Goal: Task Accomplishment & Management: Manage account settings

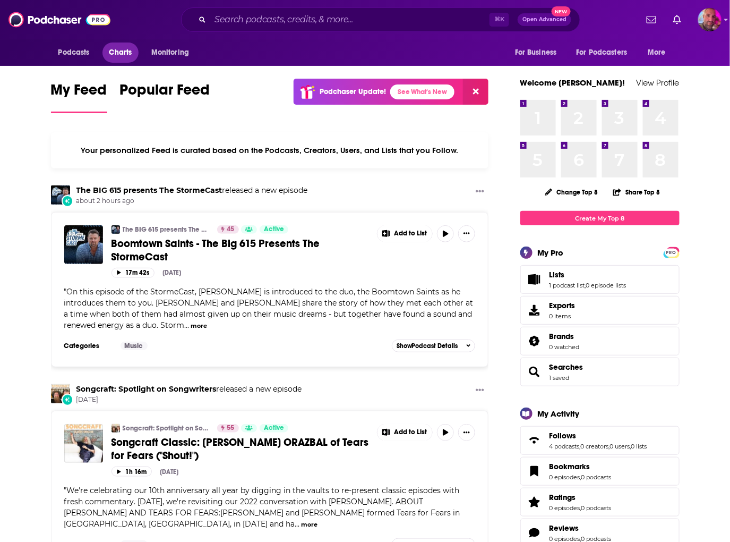
click at [121, 52] on span "Charts" at bounding box center [120, 52] width 23 height 15
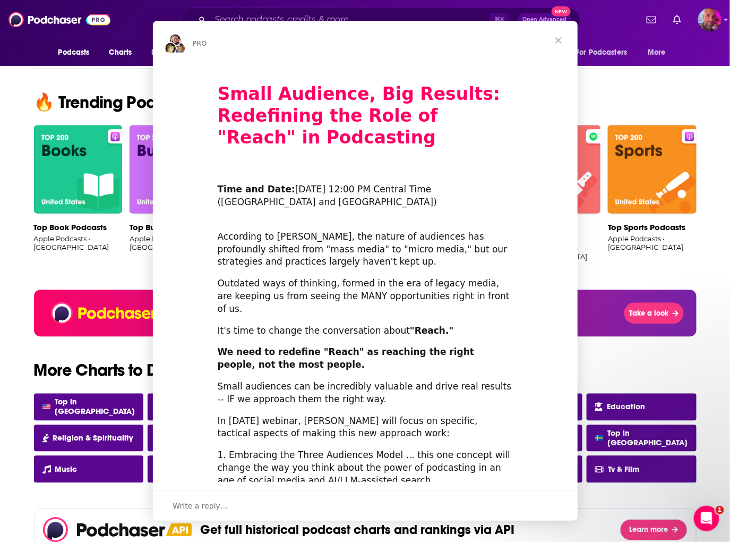
scroll to position [655, 0]
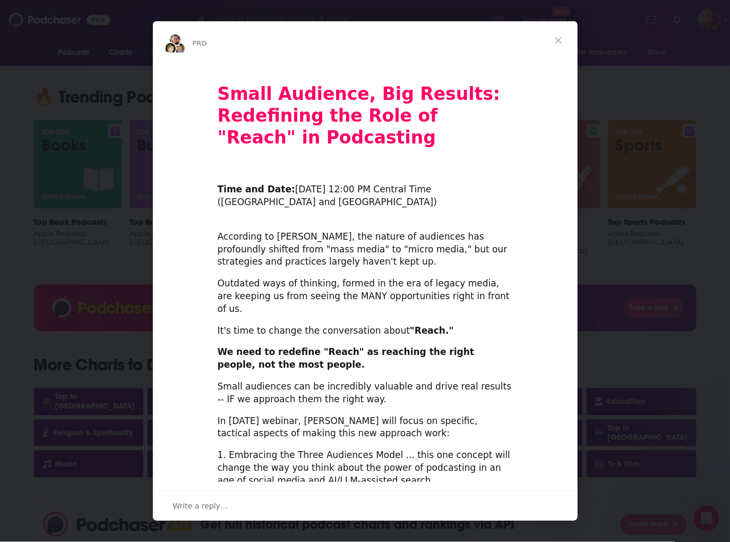
click at [562, 36] on span "Close" at bounding box center [558, 40] width 38 height 38
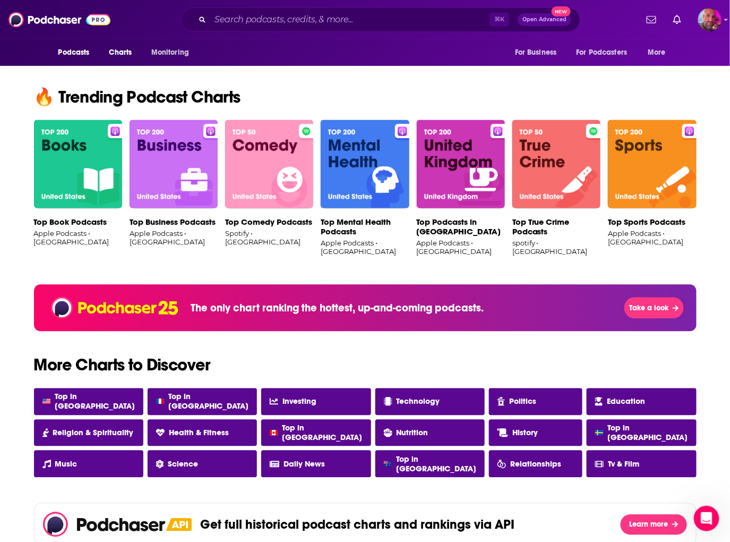
scroll to position [768, 0]
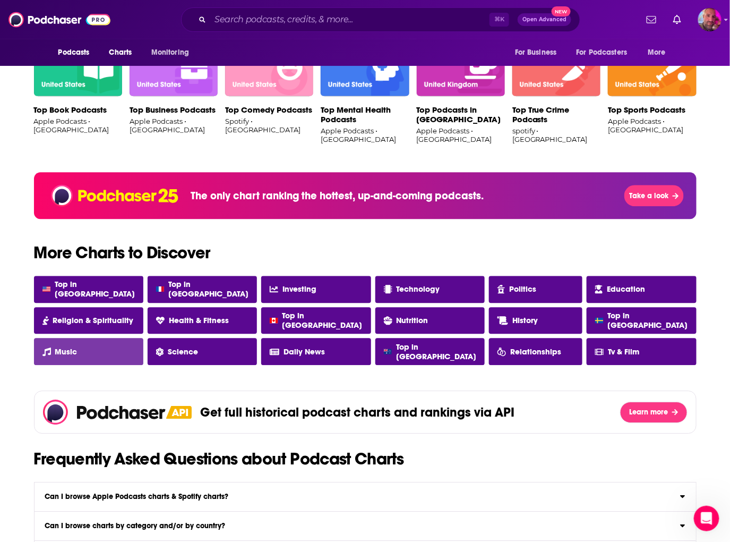
click at [82, 352] on link "Music" at bounding box center [88, 351] width 109 height 27
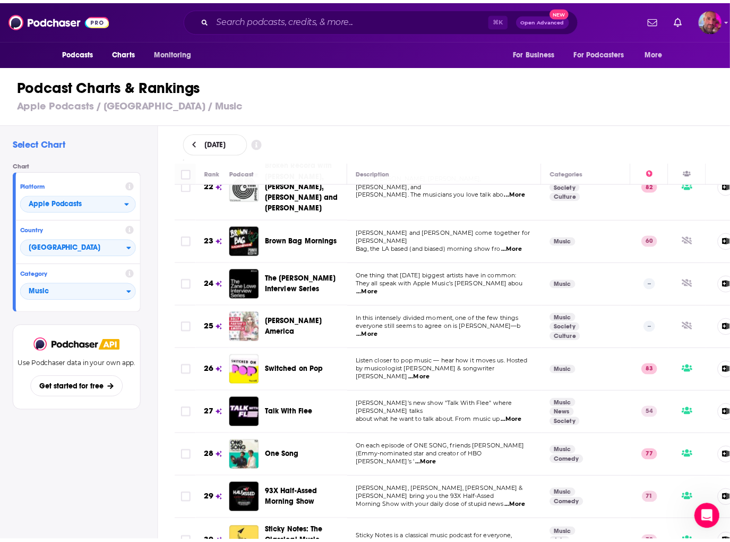
scroll to position [946, 0]
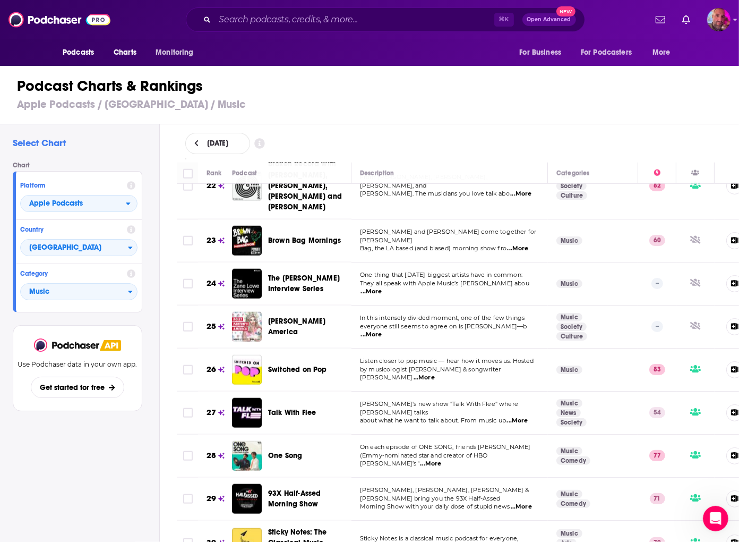
click at [409, 416] on span "about what he want to talk about. From music up" at bounding box center [433, 419] width 146 height 7
click at [276, 408] on span "Talk With Flee" at bounding box center [292, 412] width 48 height 9
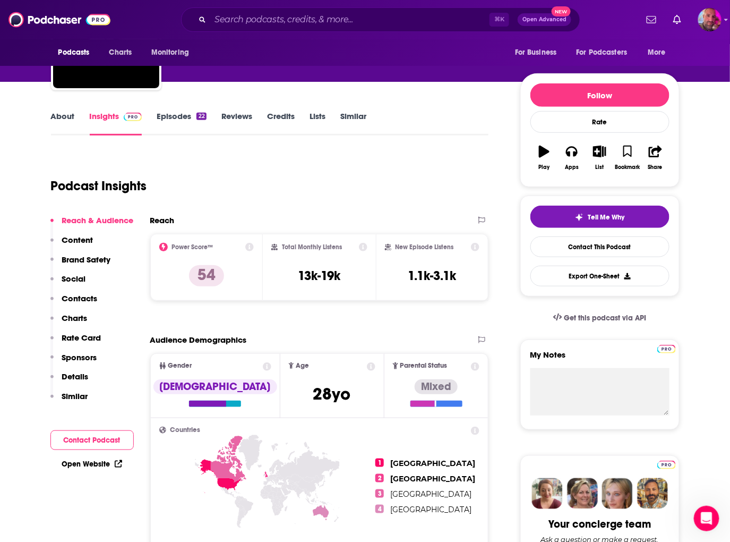
scroll to position [139, 0]
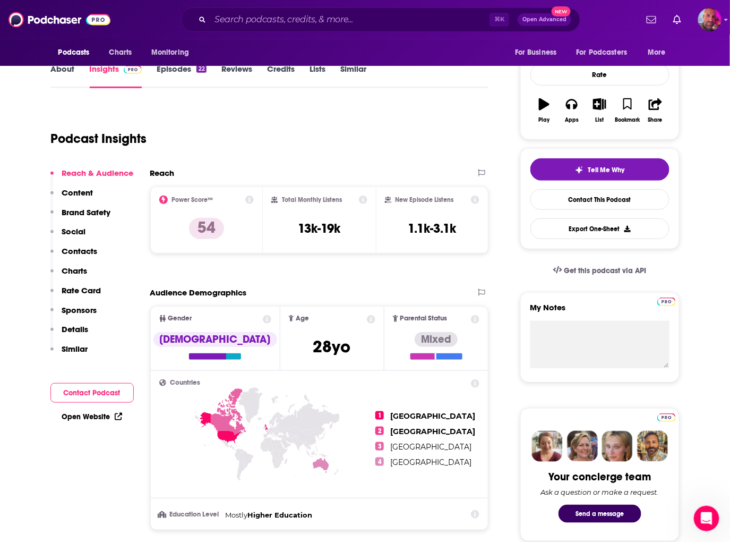
click at [413, 415] on span "[GEOGRAPHIC_DATA]" at bounding box center [432, 416] width 85 height 10
click at [414, 432] on span "[GEOGRAPHIC_DATA]" at bounding box center [432, 431] width 85 height 10
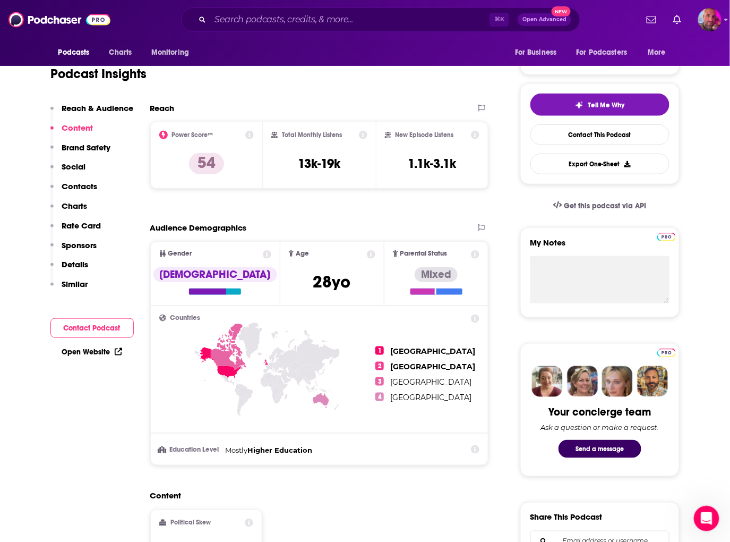
scroll to position [0, 0]
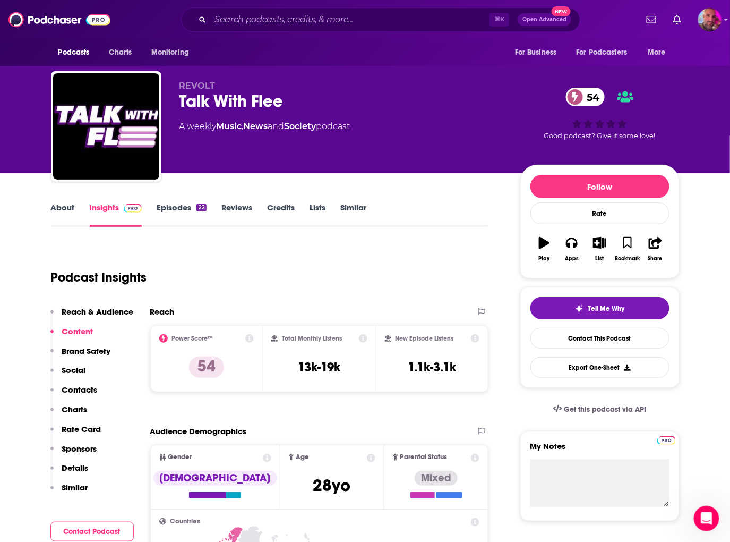
click at [192, 205] on link "Episodes 22" at bounding box center [181, 214] width 49 height 24
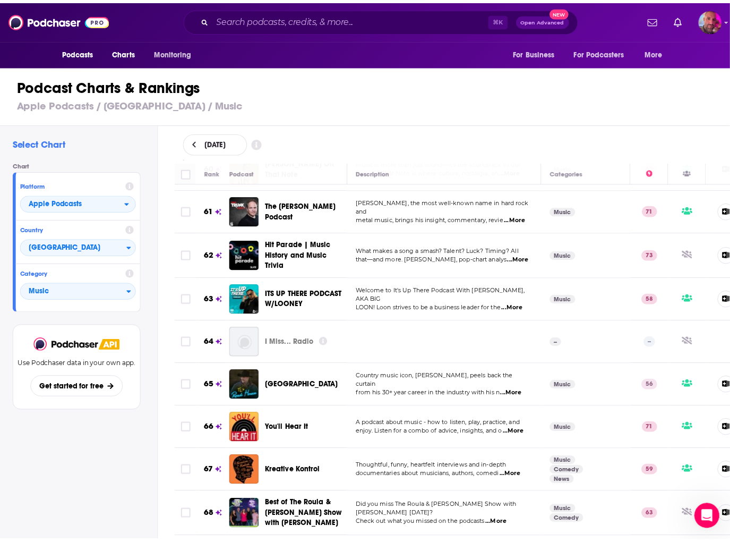
scroll to position [2636, 0]
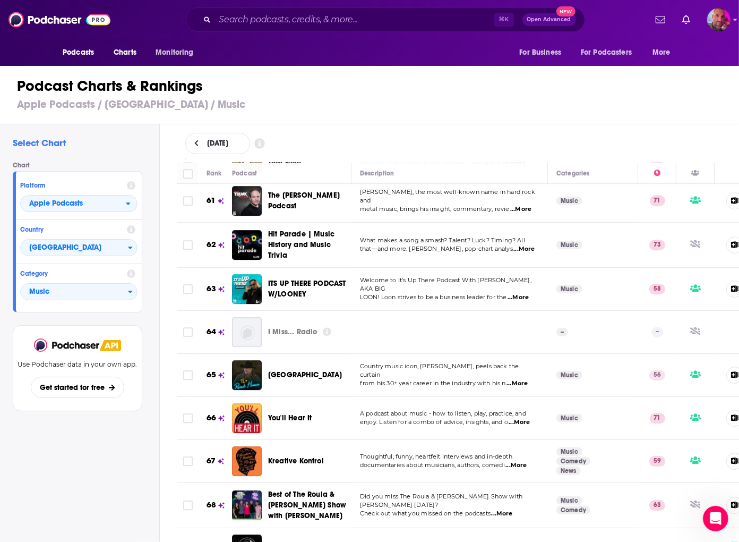
click at [418, 461] on p "documentaries about musicians, authors, comedi ...More" at bounding box center [449, 465] width 179 height 8
click at [431, 461] on span "documentaries about musicians, authors, comedi" at bounding box center [432, 464] width 145 height 7
click at [290, 456] on span "Kreative Kontrol" at bounding box center [296, 460] width 56 height 9
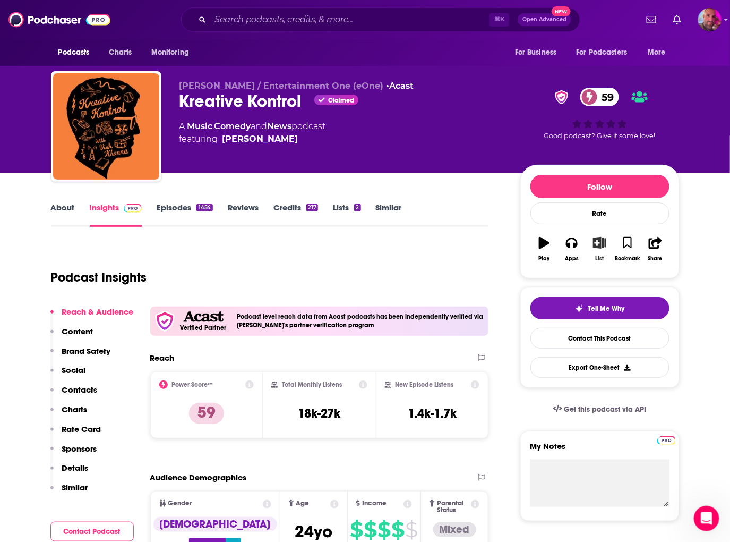
click at [598, 241] on icon "button" at bounding box center [599, 243] width 13 height 12
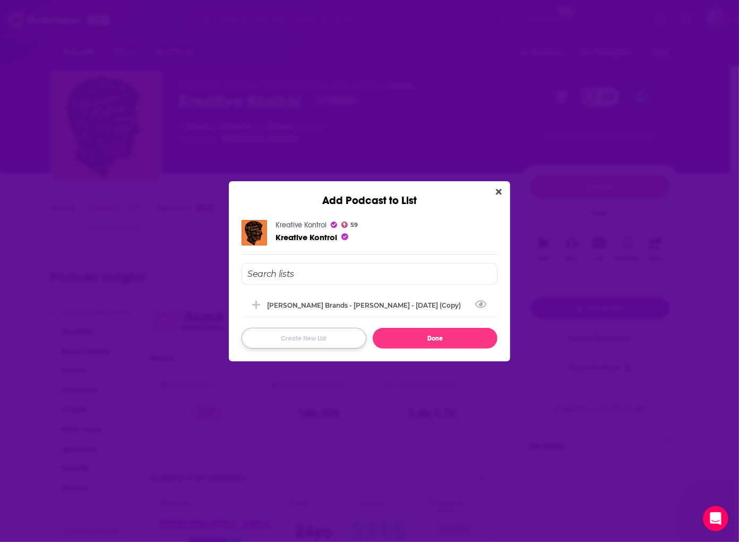
click at [309, 338] on button "Create New List" at bounding box center [304, 338] width 125 height 21
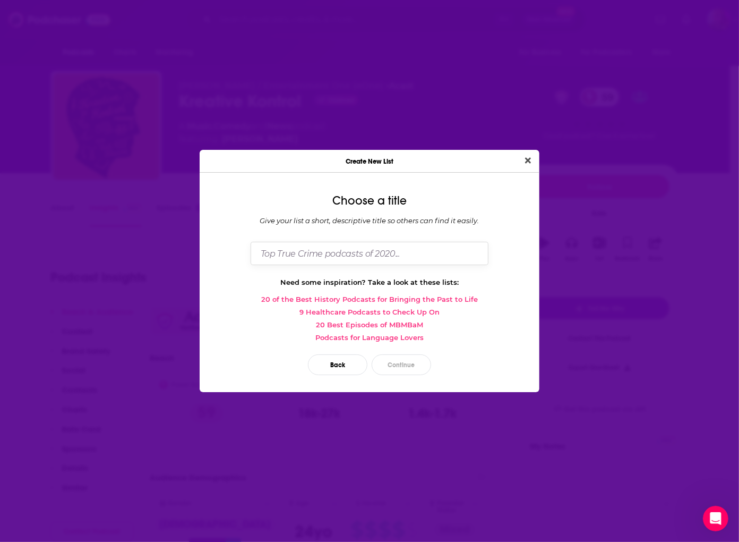
click at [335, 251] on input "Dialog" at bounding box center [370, 253] width 238 height 23
type input "Music Pods"
click at [396, 365] on button "Continue" at bounding box center [401, 364] width 59 height 21
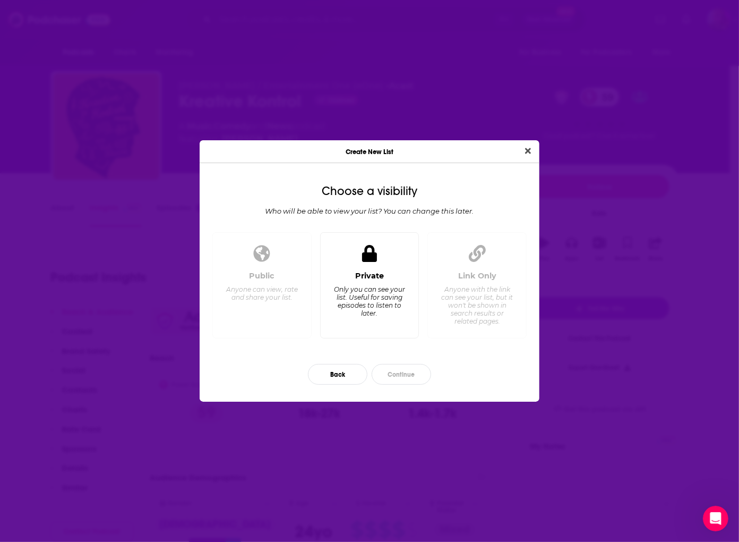
click at [354, 284] on div "Private Only you can see your list. Useful for saving episodes to listen to lat…" at bounding box center [369, 300] width 81 height 59
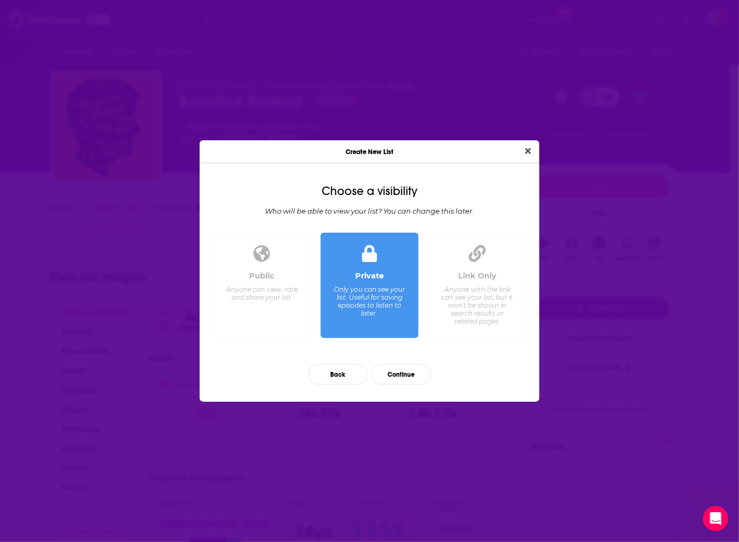
click at [482, 301] on div "Anyone with the link can see your list, but it won't be shown in search results…" at bounding box center [477, 305] width 73 height 40
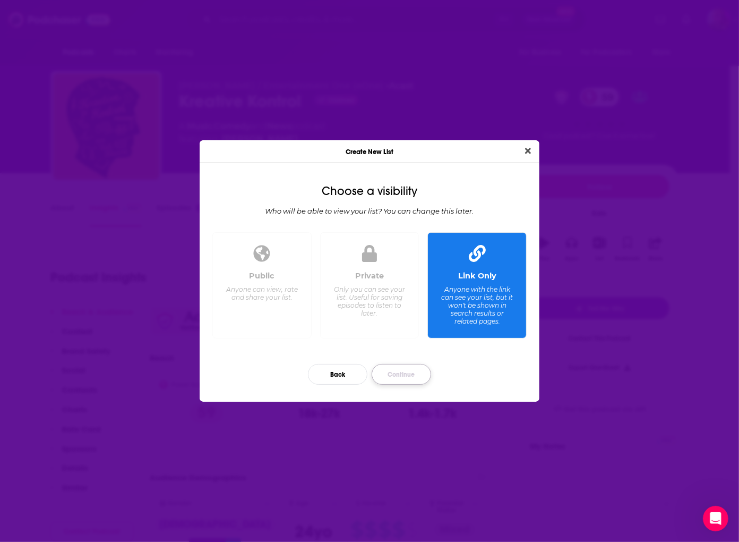
click at [405, 372] on button "Continue" at bounding box center [401, 374] width 59 height 21
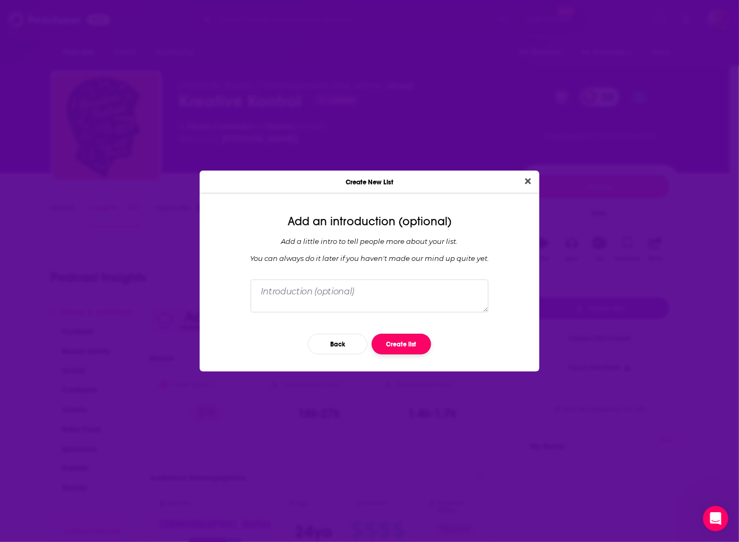
click at [398, 346] on button "Create list" at bounding box center [401, 343] width 59 height 21
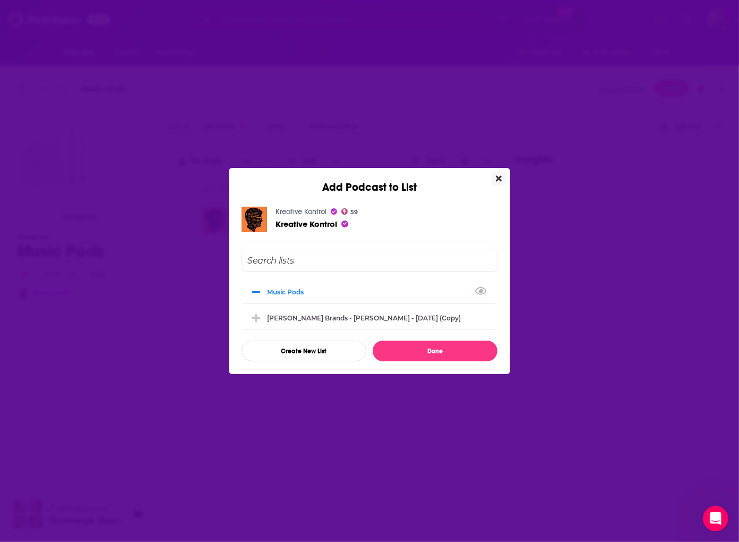
click at [499, 181] on icon "Close" at bounding box center [499, 178] width 6 height 8
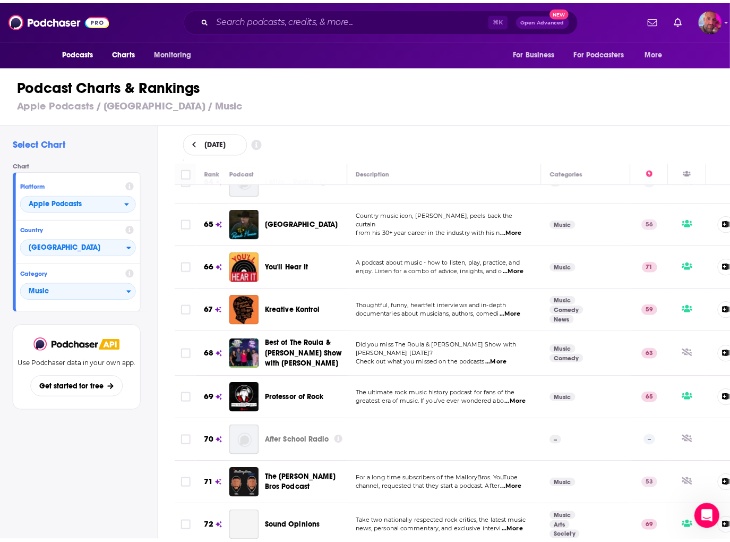
scroll to position [2811, 0]
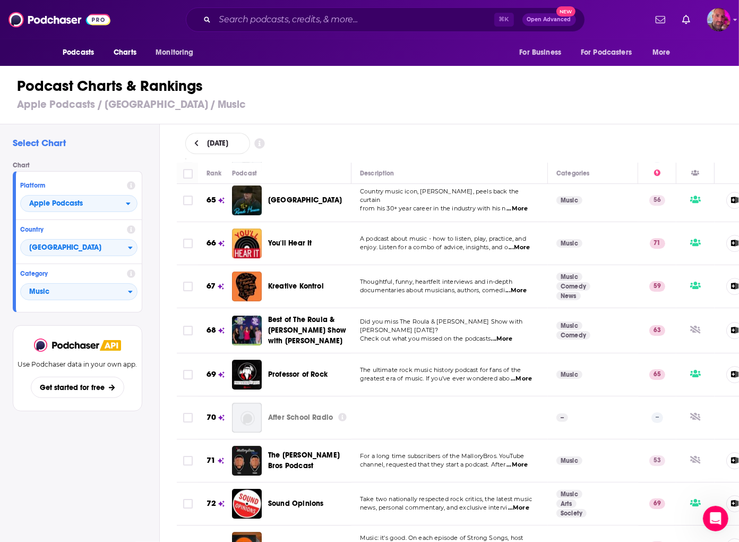
click at [466, 366] on span "The ultimate rock music history podcast for fans of the" at bounding box center [440, 369] width 161 height 7
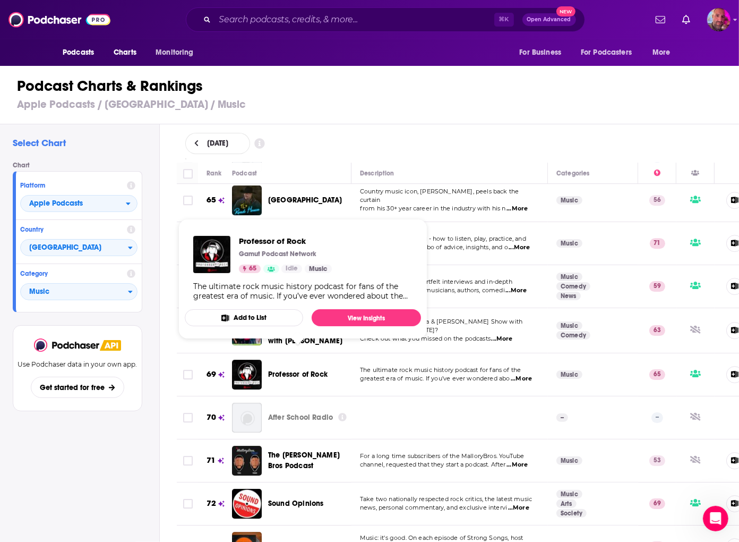
click at [315, 370] on span "Professor of Rock" at bounding box center [297, 374] width 59 height 9
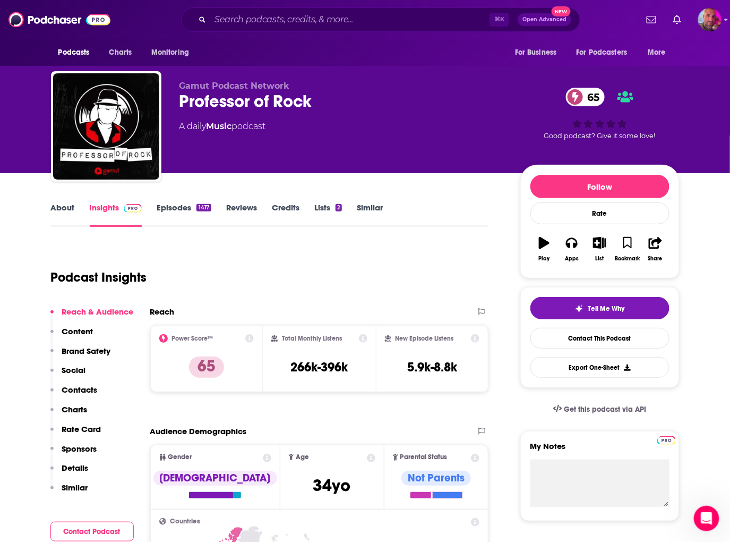
click at [182, 201] on div "About Insights Episodes 1417 Reviews Credits Lists 2 Similar" at bounding box center [270, 214] width 438 height 26
click at [182, 206] on link "Episodes 1417" at bounding box center [184, 214] width 54 height 24
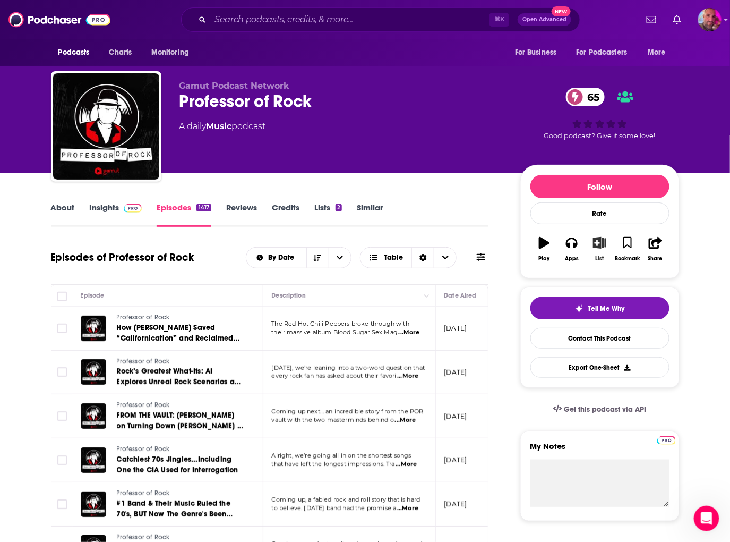
click at [598, 246] on icon "button" at bounding box center [599, 243] width 13 height 12
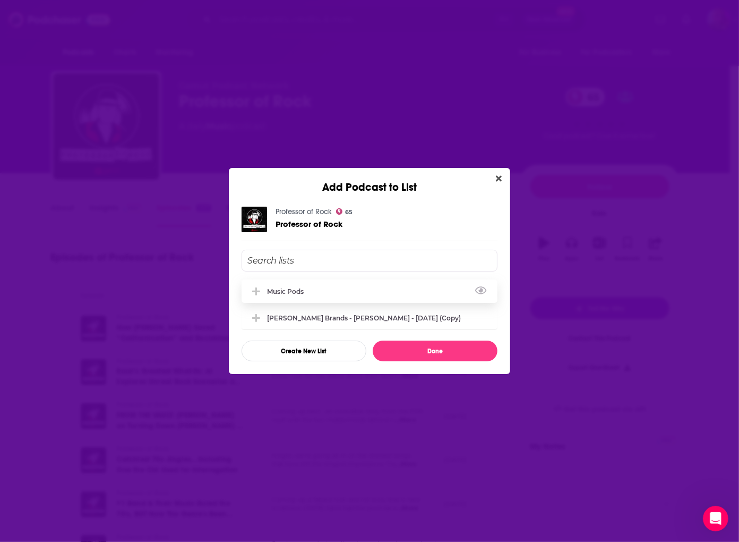
click at [281, 290] on div "Music Pods" at bounding box center [288, 291] width 43 height 8
click at [427, 351] on button "Done" at bounding box center [435, 350] width 125 height 21
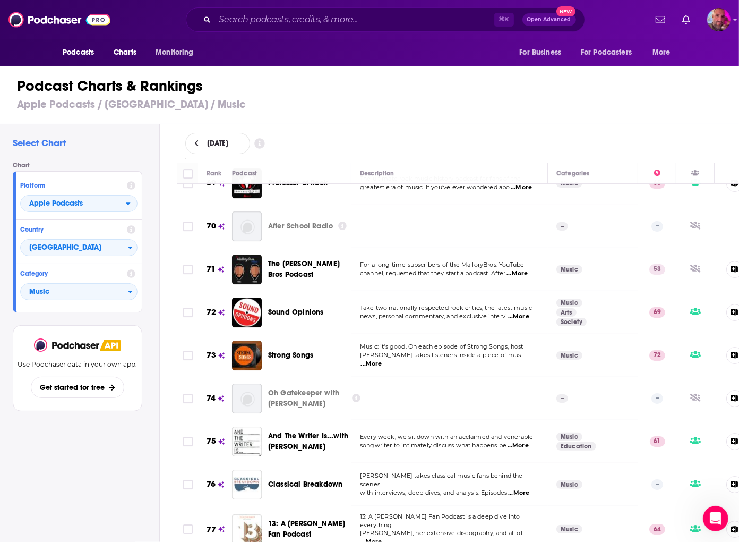
scroll to position [3002, 0]
click at [382, 359] on span "...More" at bounding box center [371, 363] width 21 height 8
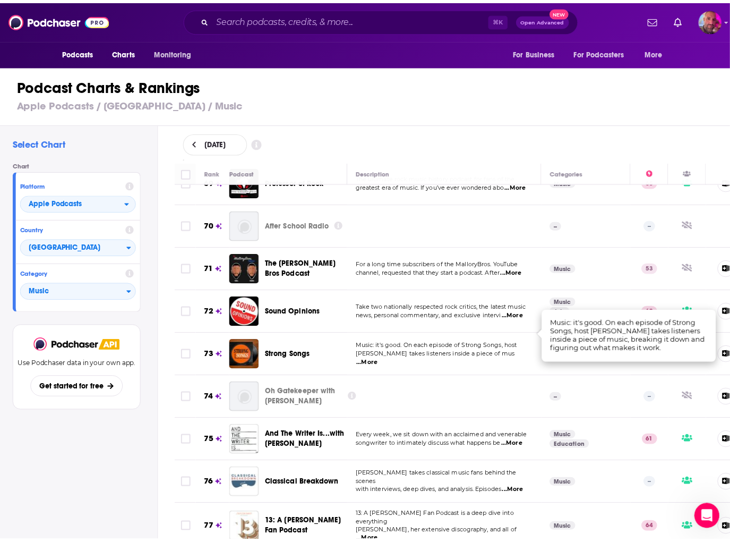
scroll to position [3052, 0]
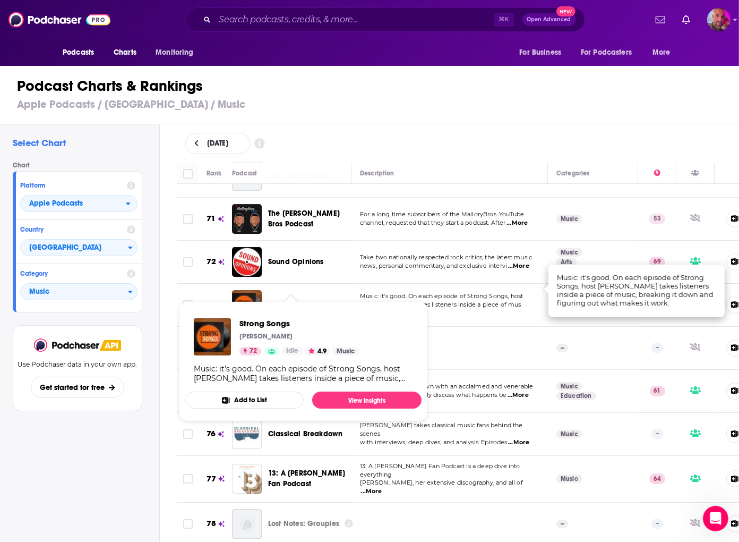
click at [290, 300] on span "Strong Songs" at bounding box center [290, 304] width 45 height 9
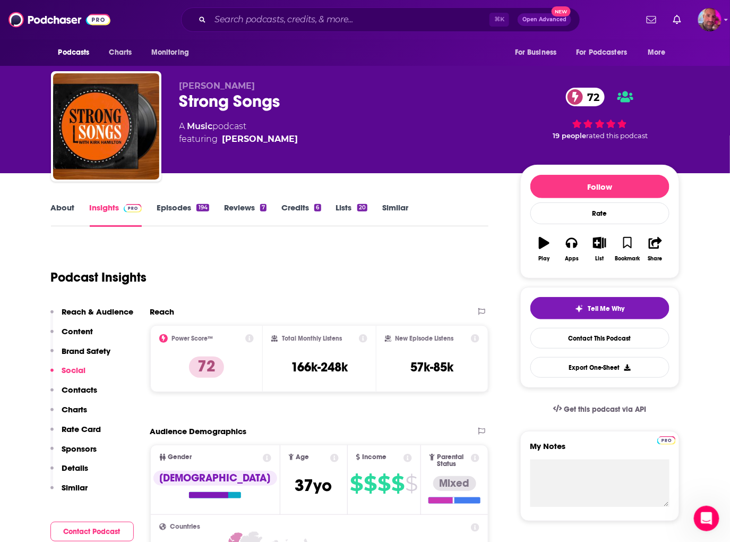
click at [171, 209] on link "Episodes 194" at bounding box center [183, 214] width 52 height 24
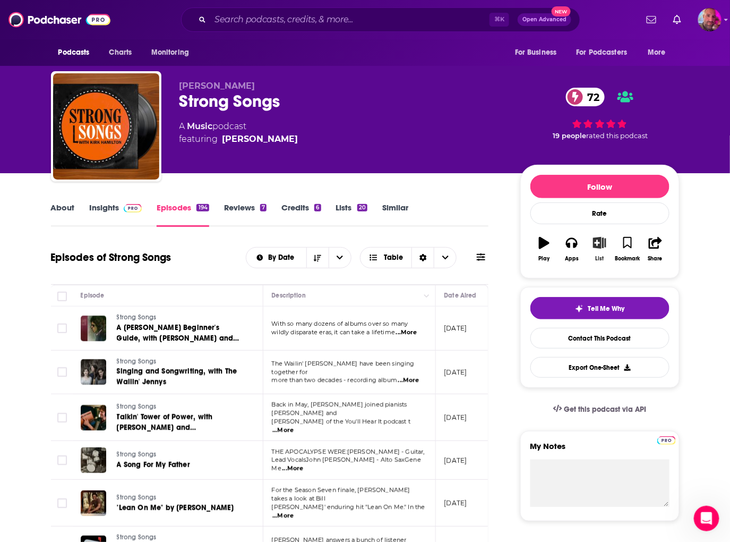
click at [601, 246] on icon "button" at bounding box center [599, 243] width 13 height 12
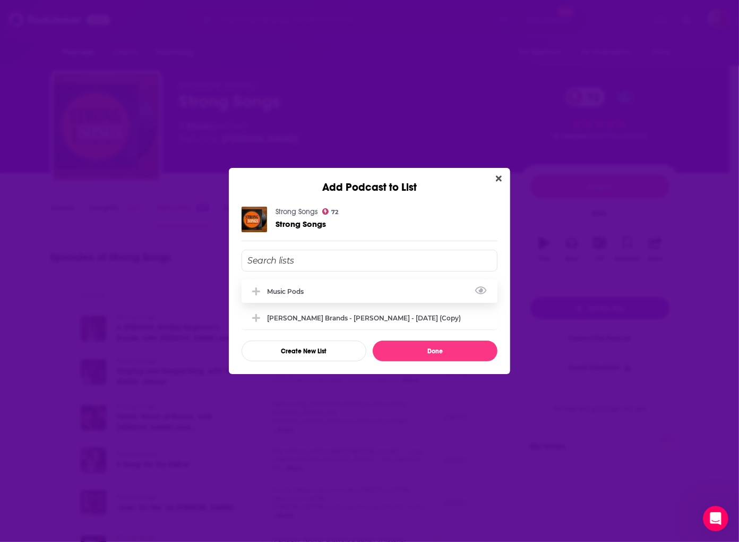
click at [316, 293] on div "Music Pods" at bounding box center [370, 290] width 256 height 23
click at [415, 351] on button "Done" at bounding box center [435, 350] width 125 height 21
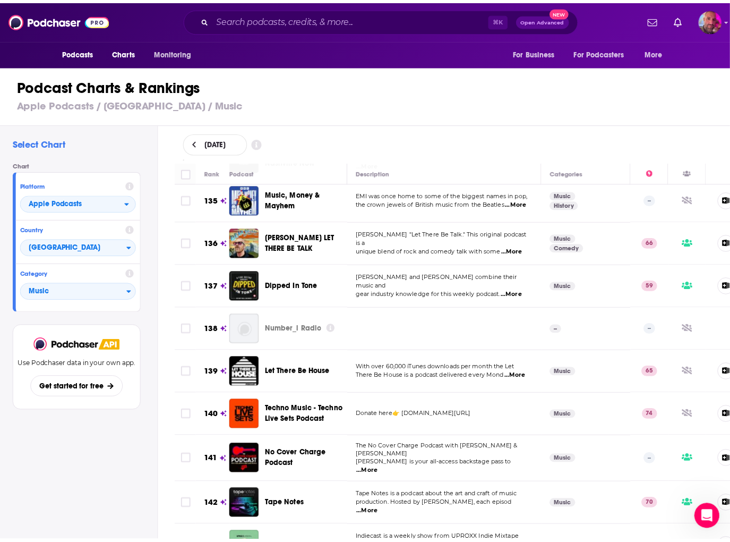
scroll to position [5889, 0]
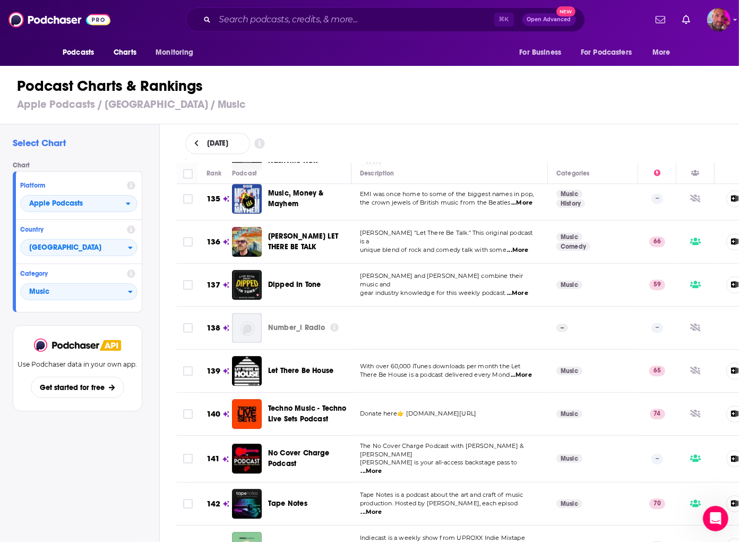
click at [397, 442] on span "The No Cover Charge Podcast with [PERSON_NAME] & [PERSON_NAME]" at bounding box center [442, 450] width 164 height 16
click at [382, 467] on span "...More" at bounding box center [371, 471] width 21 height 8
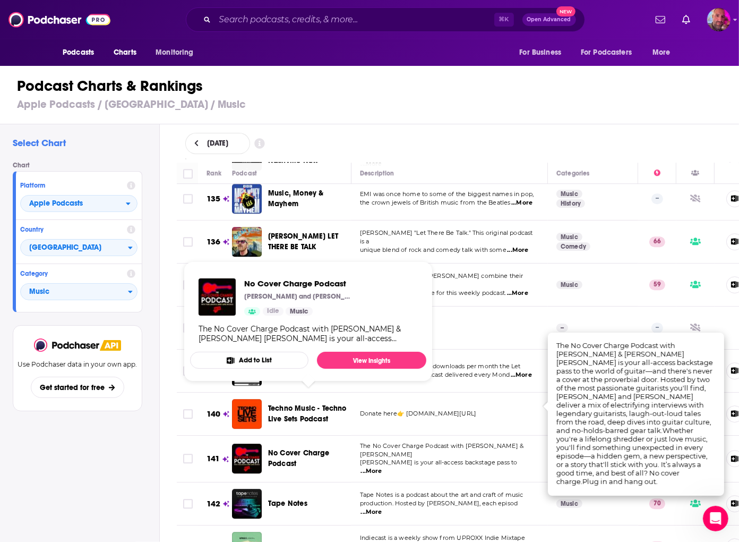
click at [305, 448] on span "No Cover Charge Podcast" at bounding box center [299, 458] width 62 height 20
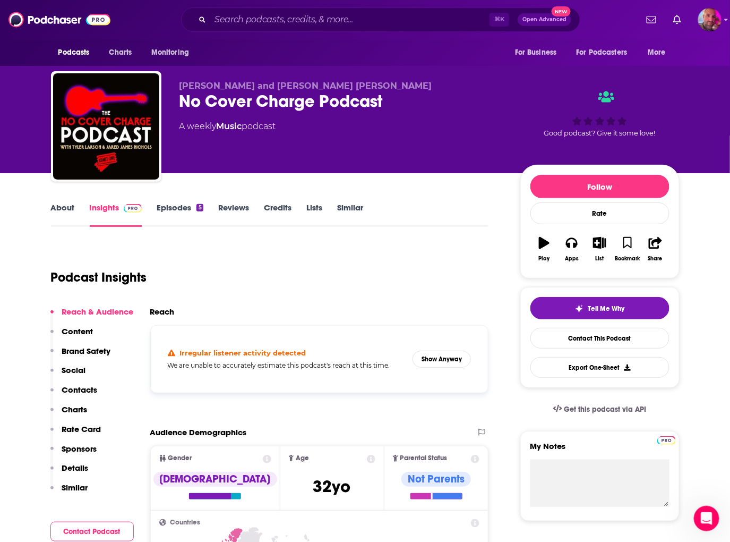
scroll to position [31, 0]
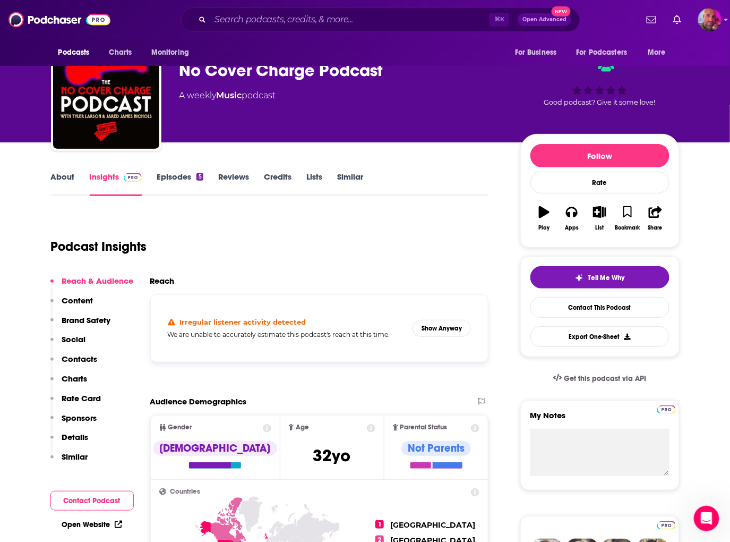
click at [188, 178] on link "Episodes 5" at bounding box center [180, 184] width 46 height 24
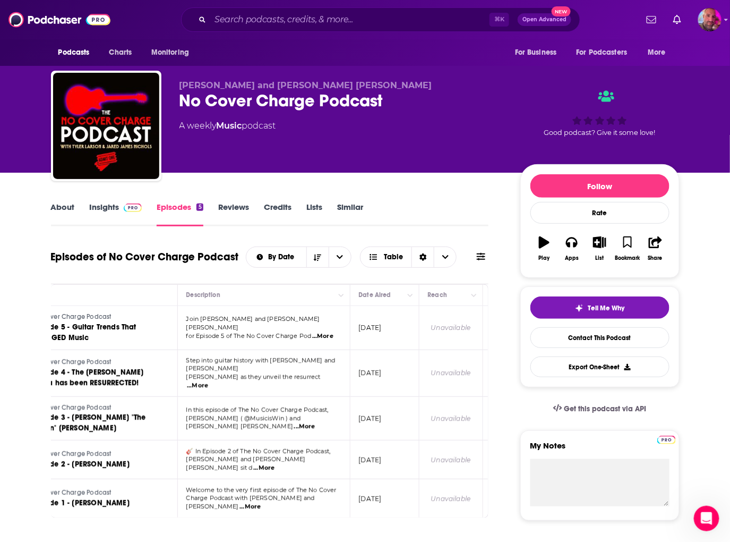
scroll to position [0, 82]
click at [329, 332] on span "...More" at bounding box center [325, 336] width 21 height 8
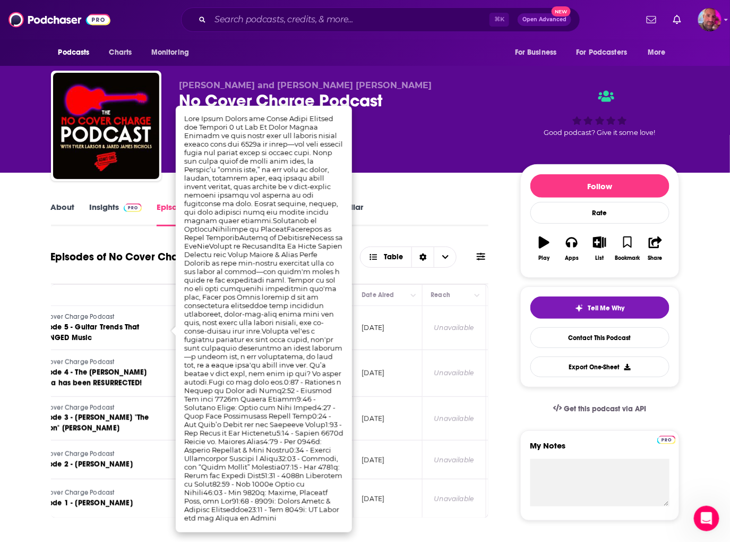
click at [420, 217] on div "About Insights Episodes 5 Reviews Credits Lists Similar" at bounding box center [270, 213] width 438 height 26
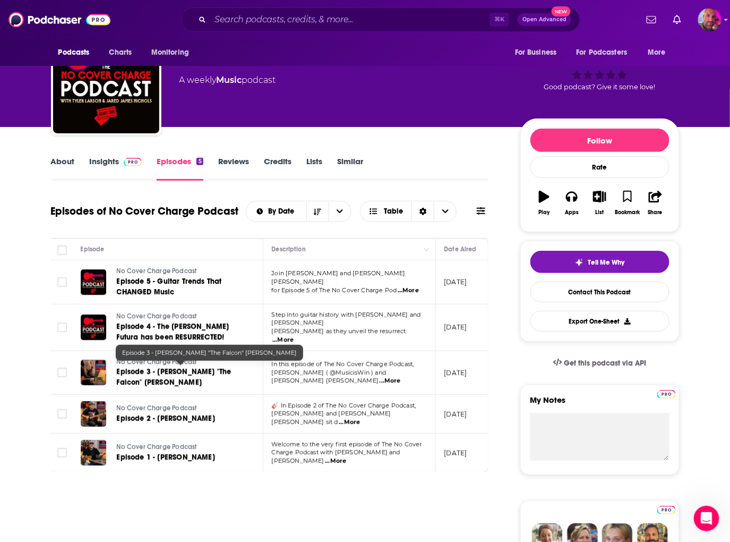
scroll to position [0, 0]
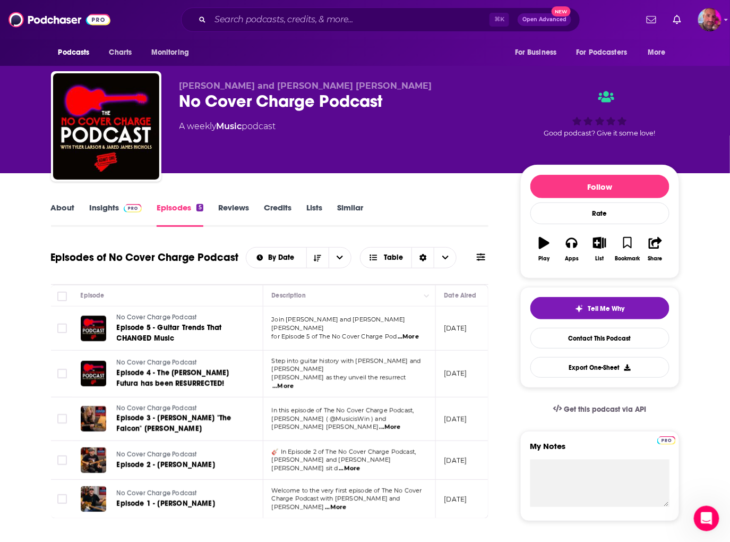
click at [115, 209] on link "Insights" at bounding box center [116, 214] width 53 height 24
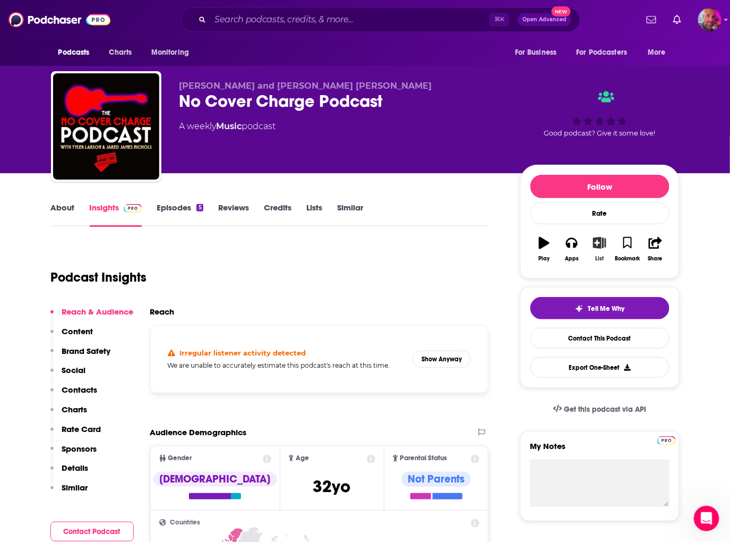
click at [598, 245] on icon "button" at bounding box center [599, 243] width 13 height 12
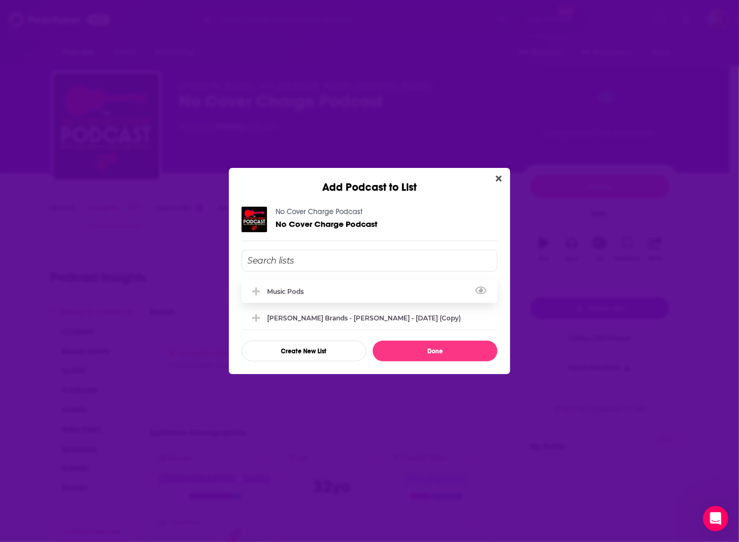
click at [301, 289] on div "Music Pods" at bounding box center [288, 291] width 43 height 8
click at [420, 354] on button "Done" at bounding box center [435, 350] width 125 height 21
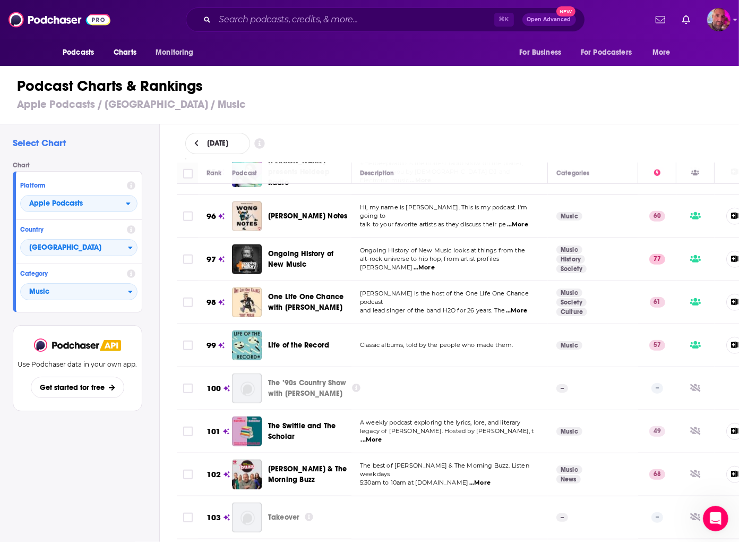
scroll to position [4195, 0]
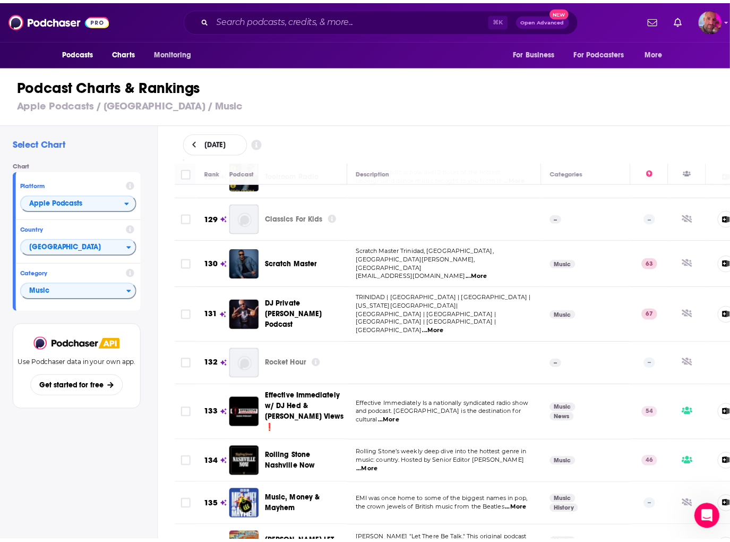
scroll to position [5582, 0]
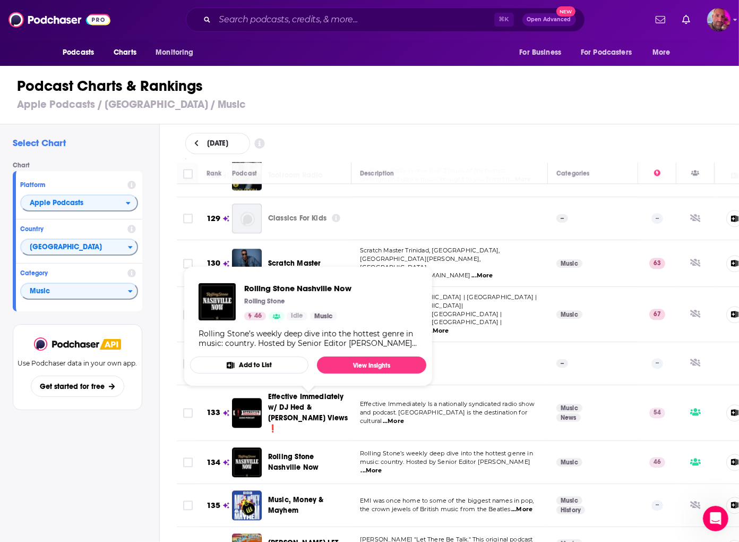
click at [318, 452] on span "Rolling Stone Nashville Now" at bounding box center [293, 462] width 50 height 20
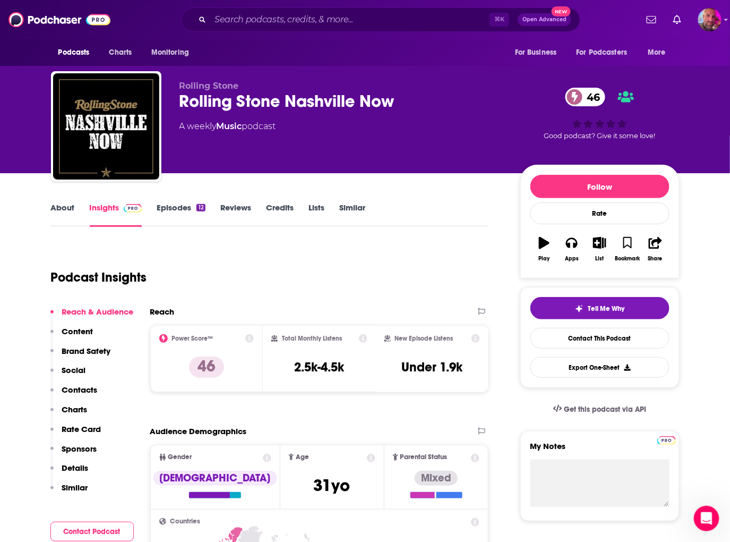
click at [188, 204] on link "Episodes 12" at bounding box center [181, 214] width 48 height 24
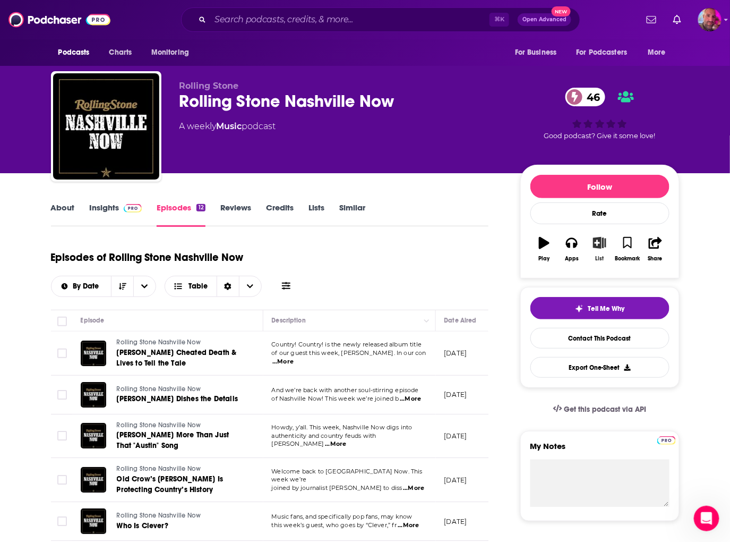
click at [597, 243] on icon "button" at bounding box center [599, 243] width 13 height 12
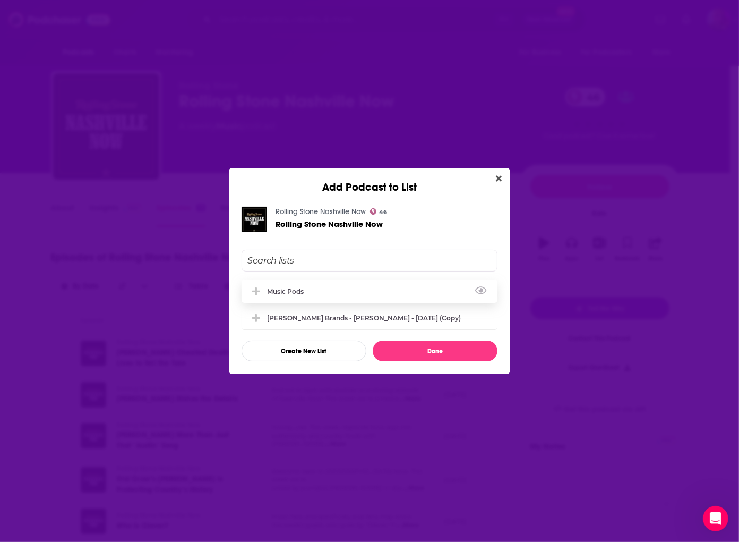
click at [286, 288] on div "Music Pods" at bounding box center [288, 291] width 43 height 8
click at [417, 351] on button "Done" at bounding box center [435, 350] width 125 height 21
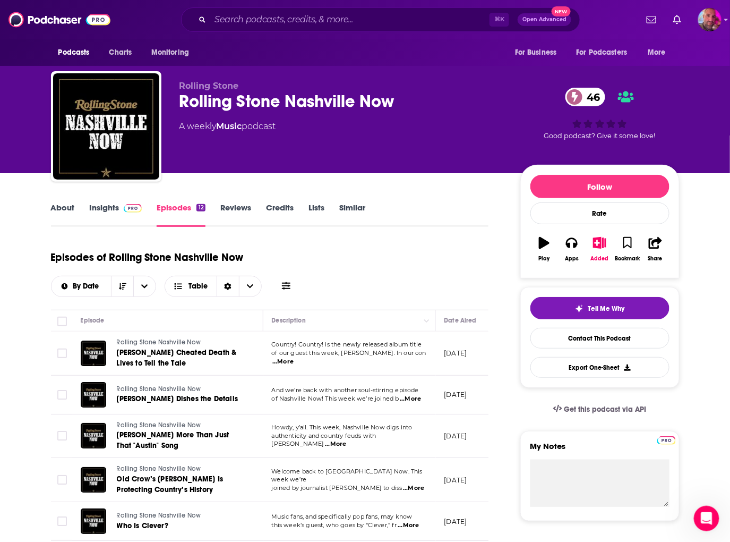
click at [192, 207] on link "Episodes 12" at bounding box center [181, 214] width 48 height 24
click at [50, 19] on img at bounding box center [59, 20] width 102 height 20
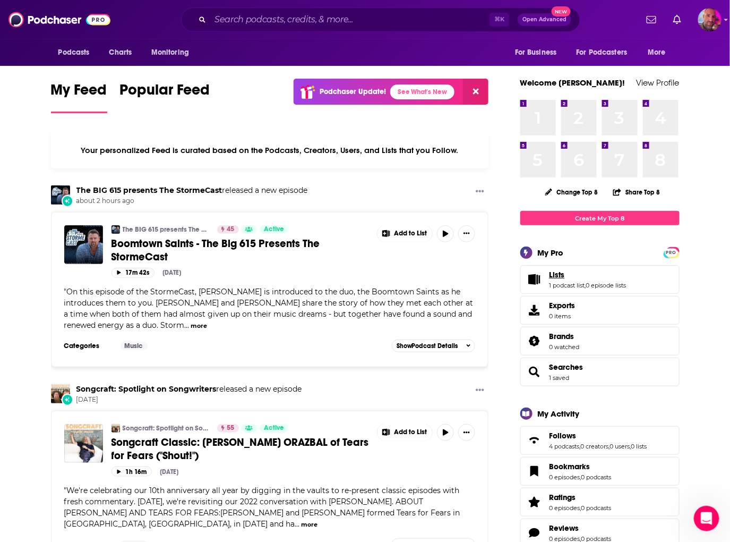
click at [563, 274] on span "Lists" at bounding box center [557, 275] width 15 height 10
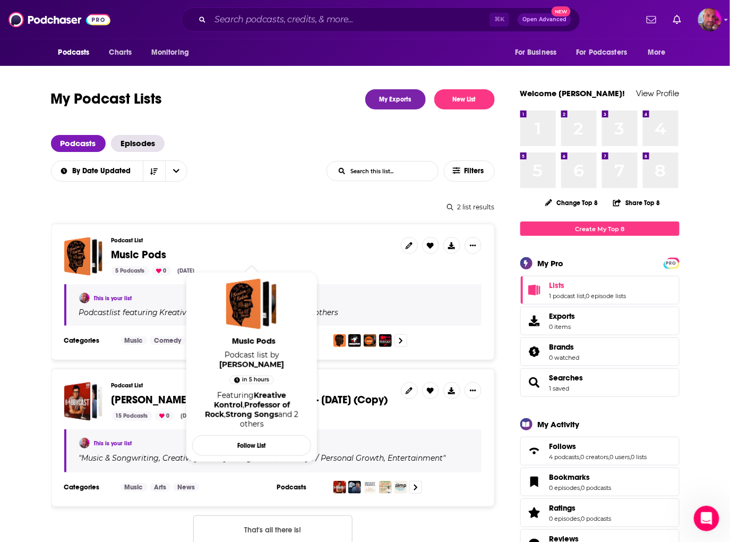
click at [135, 252] on span "Music Pods" at bounding box center [139, 254] width 55 height 13
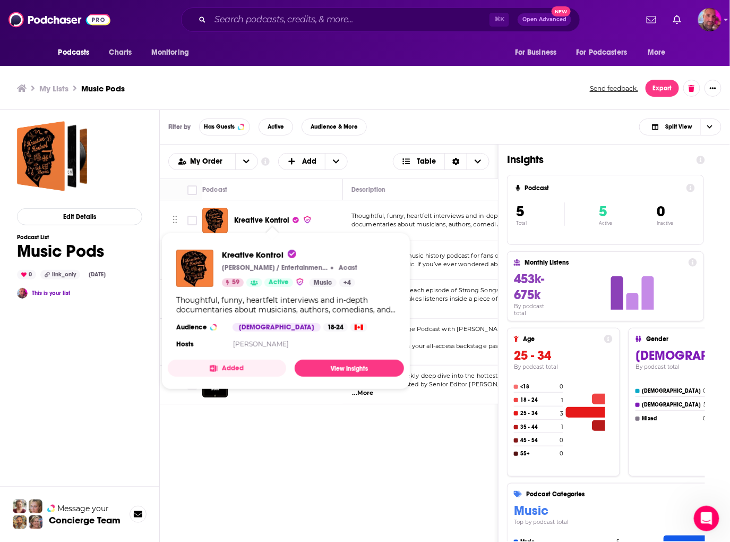
click at [267, 219] on span "Kreative Kontrol" at bounding box center [262, 220] width 56 height 9
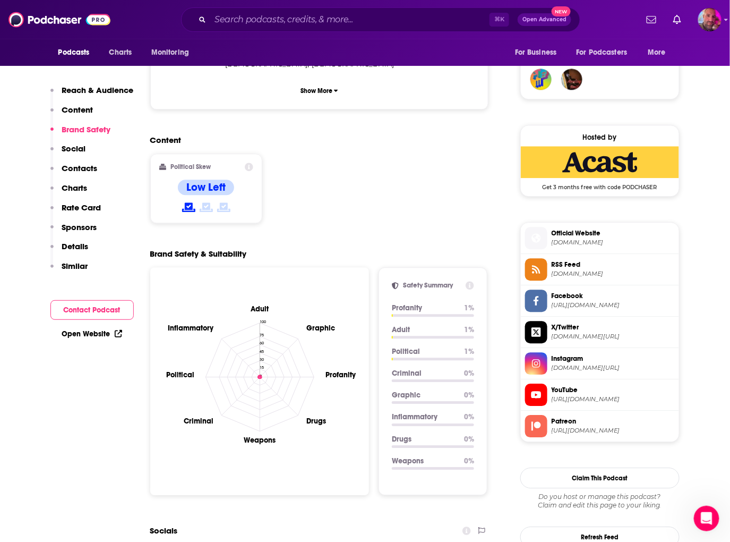
scroll to position [777, 0]
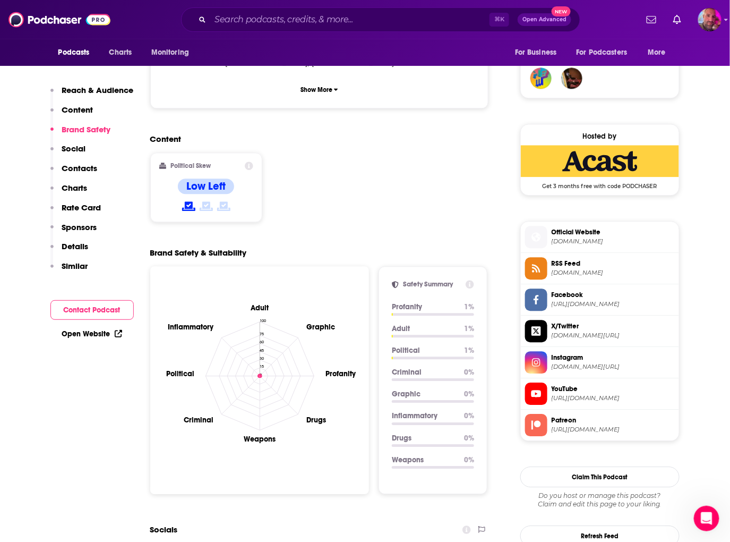
click at [571, 363] on span "[DOMAIN_NAME][URL]" at bounding box center [613, 367] width 123 height 8
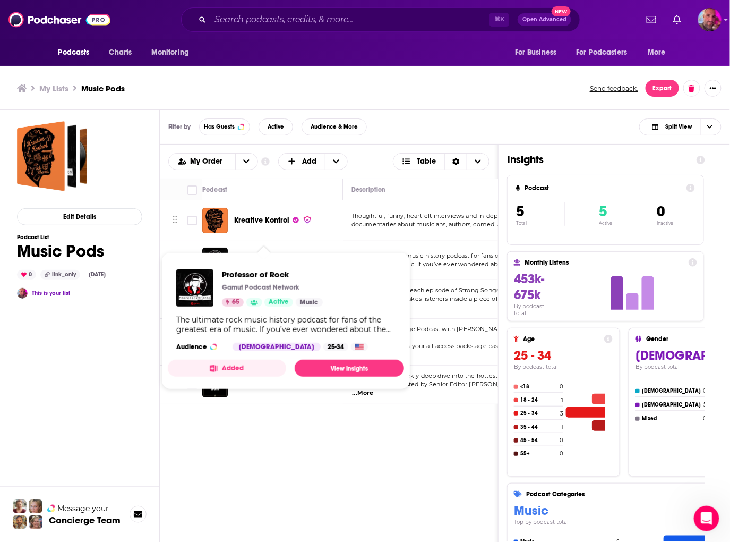
click at [250, 259] on span "Professor of Rock Gamut Podcast Network 65 Active Music The ultimate rock music…" at bounding box center [286, 320] width 236 height 137
click at [357, 369] on link "View Insights" at bounding box center [349, 367] width 109 height 17
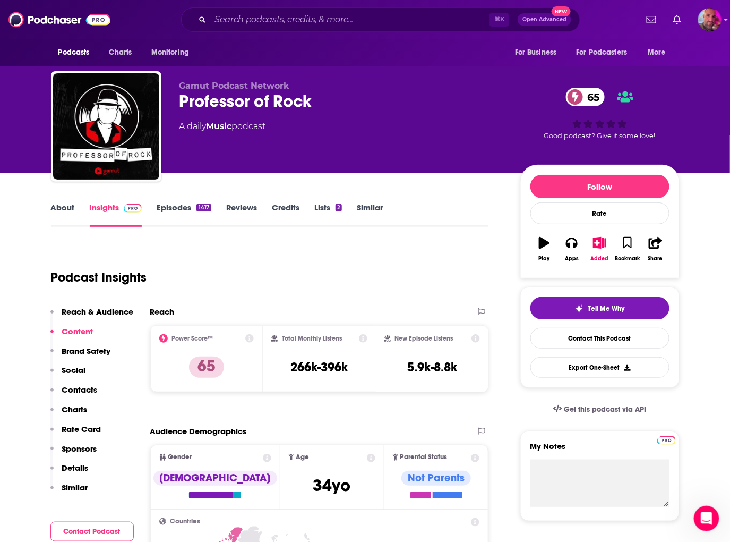
click at [70, 369] on p "Social" at bounding box center [74, 370] width 24 height 10
click at [80, 392] on p "Contacts" at bounding box center [80, 389] width 36 height 10
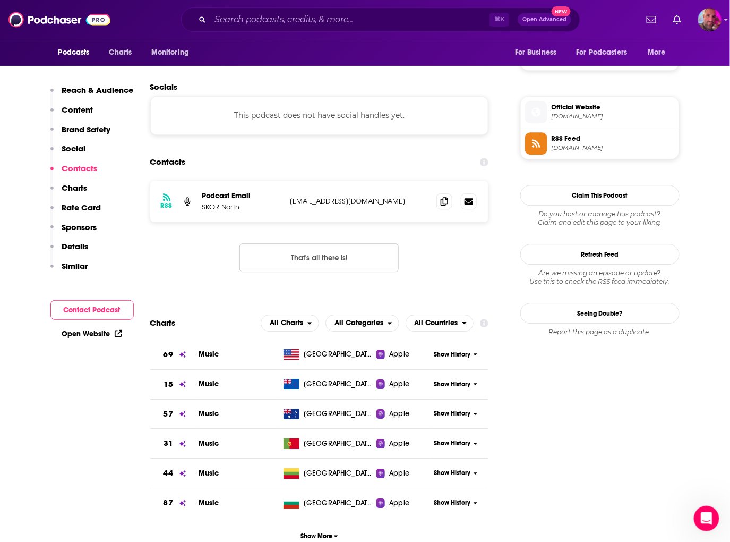
scroll to position [811, 0]
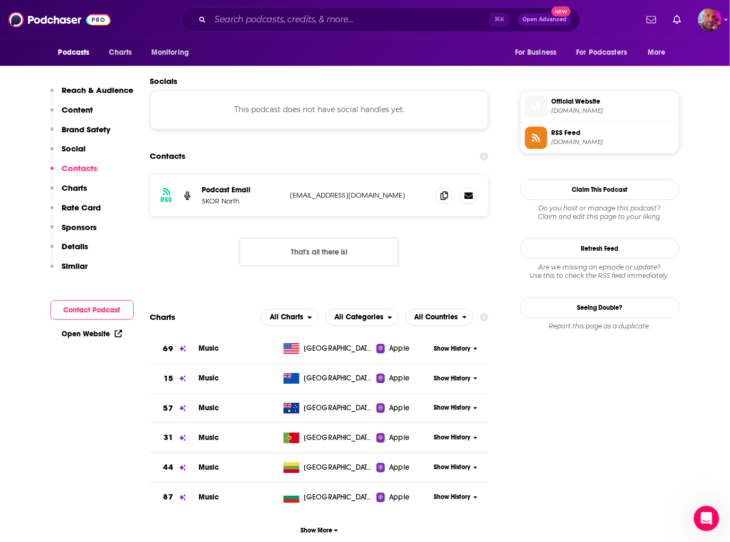
click at [593, 99] on span "Official Website" at bounding box center [613, 102] width 123 height 10
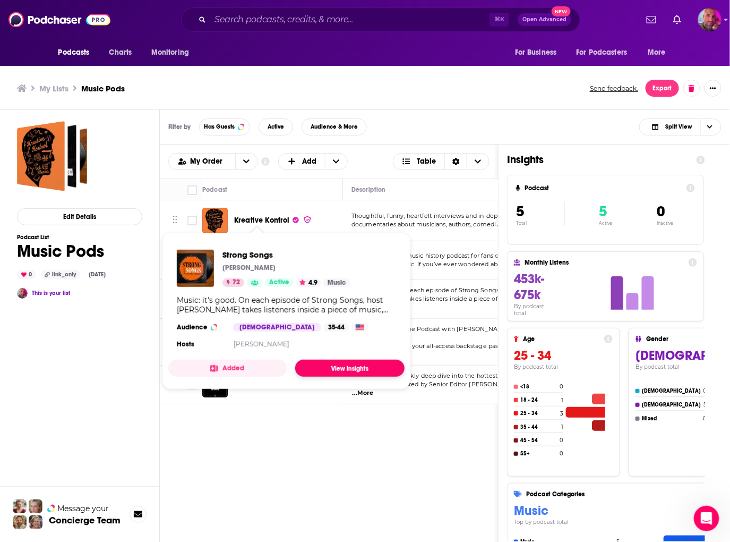
click at [331, 371] on link "View Insights" at bounding box center [349, 367] width 109 height 17
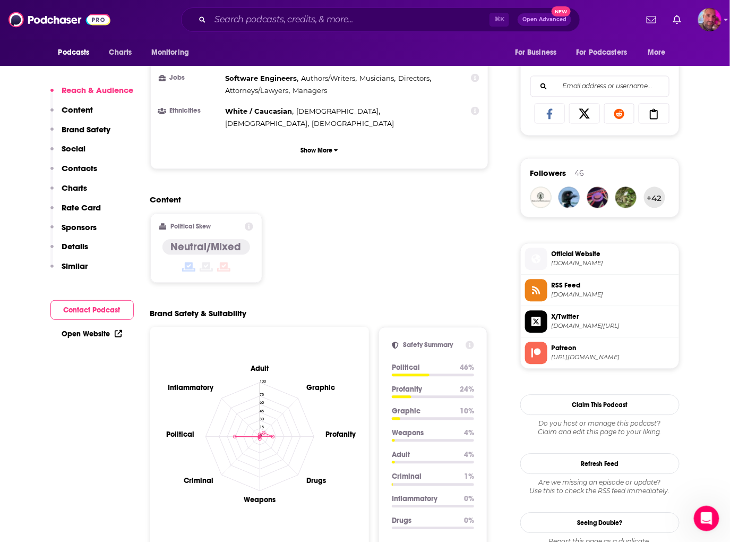
scroll to position [659, 0]
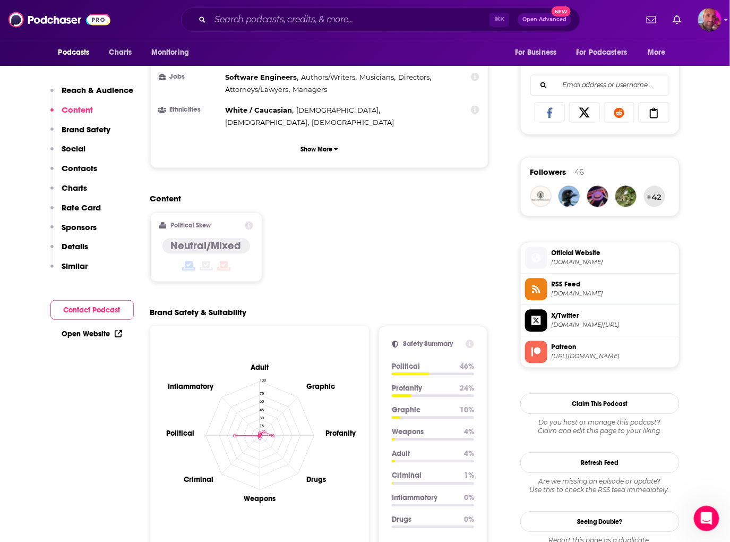
click at [585, 263] on span "[DOMAIN_NAME]" at bounding box center [613, 262] width 123 height 8
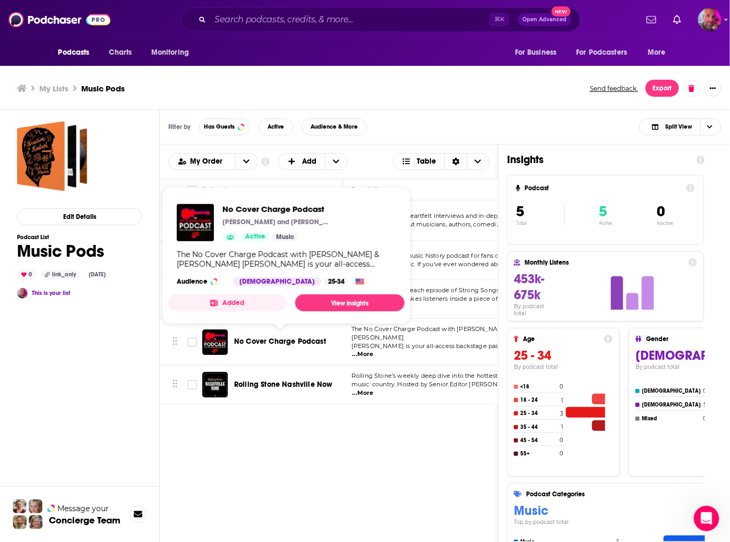
click at [275, 340] on span "No Cover Charge Podcast" at bounding box center [280, 341] width 92 height 9
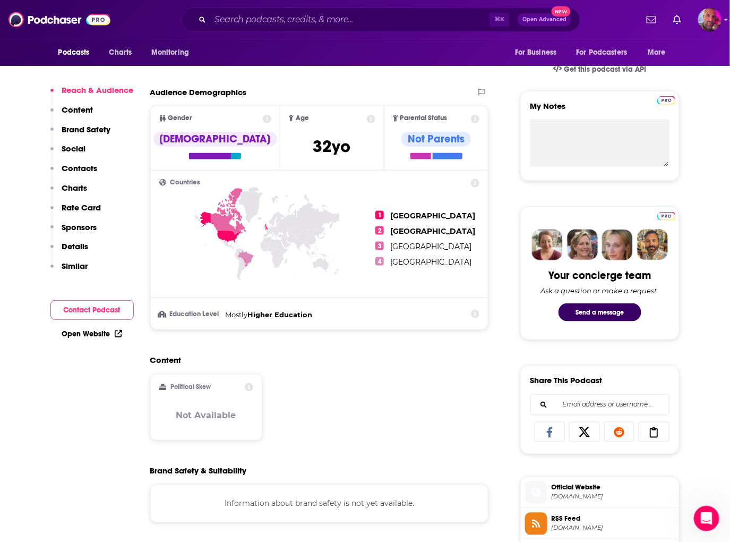
scroll to position [484, 0]
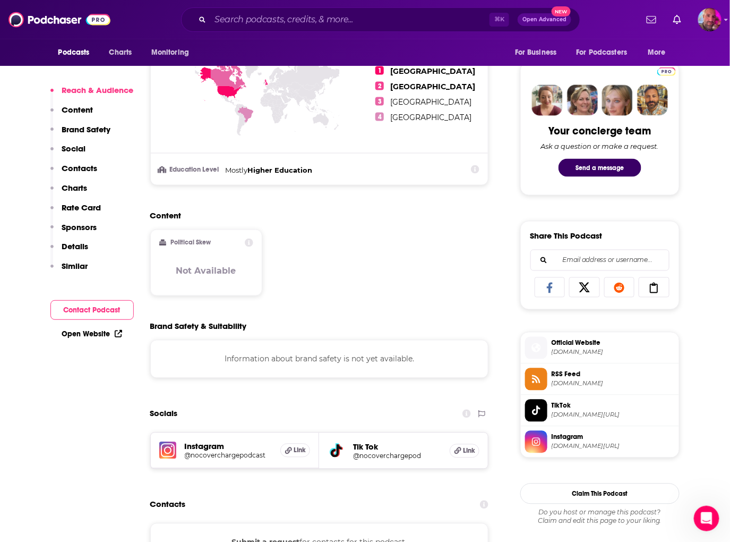
click at [576, 442] on span "[DOMAIN_NAME][URL]" at bounding box center [613, 446] width 123 height 8
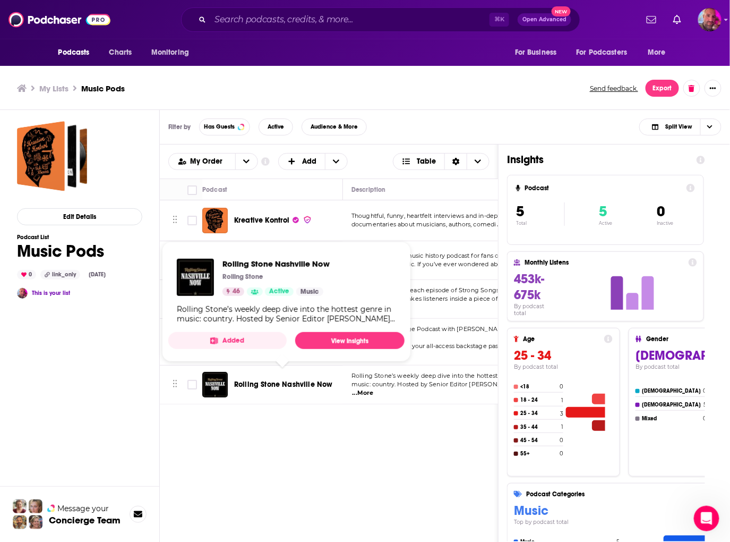
click at [282, 380] on span "Rolling Stone Nashville Now" at bounding box center [283, 384] width 99 height 9
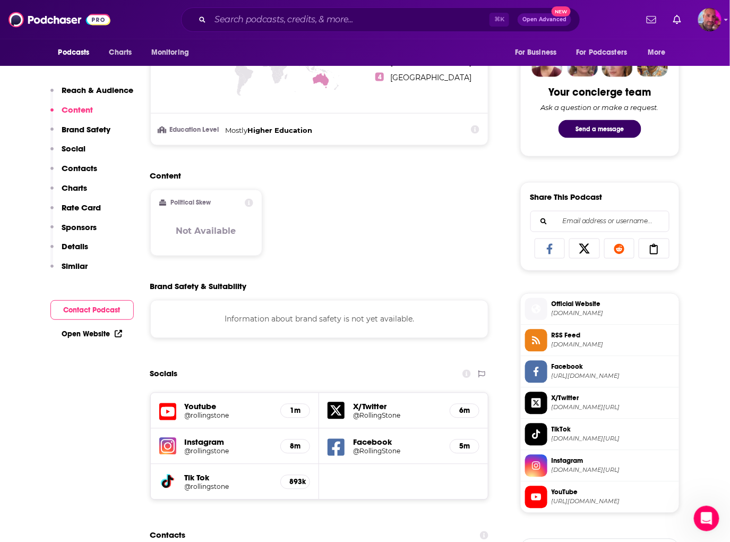
scroll to position [527, 0]
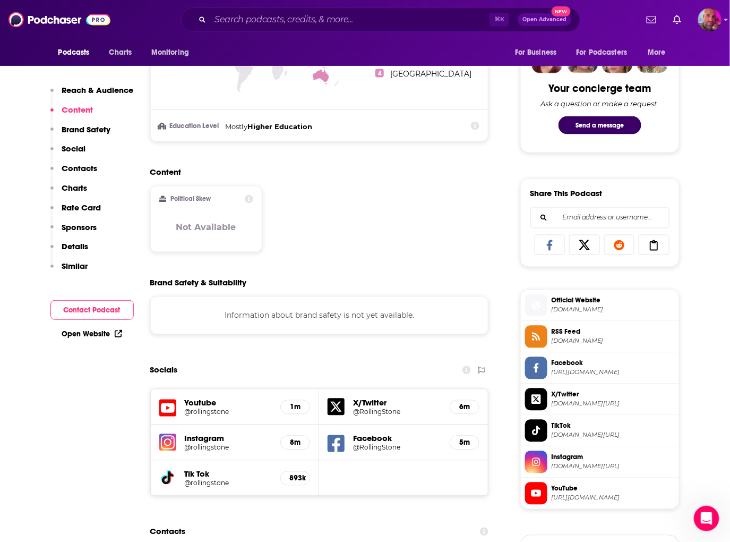
click at [584, 466] on span "instagram.com/rollingstone" at bounding box center [613, 466] width 123 height 8
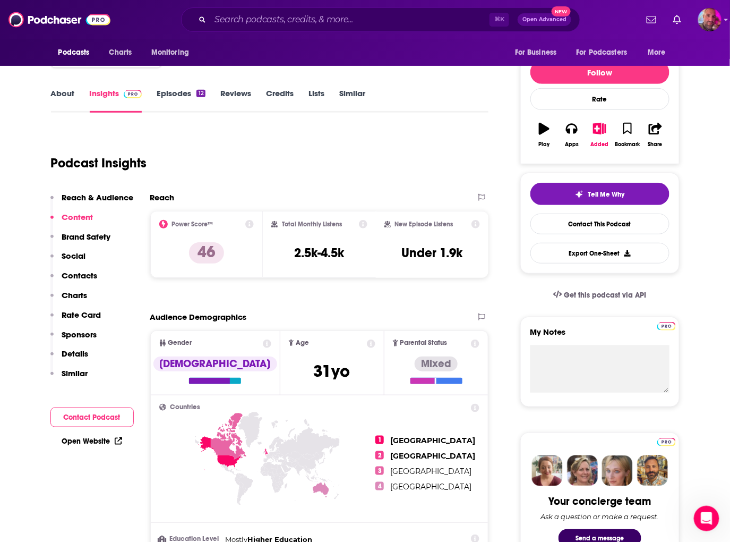
scroll to position [0, 0]
